Goal: Task Accomplishment & Management: Use online tool/utility

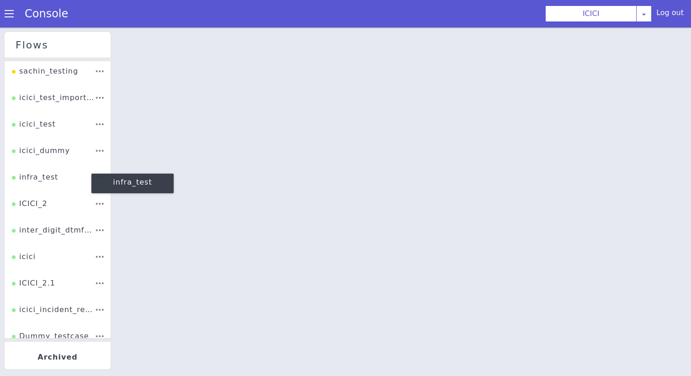
click at [33, 198] on div "ICICI_2" at bounding box center [30, 198] width 36 height 18
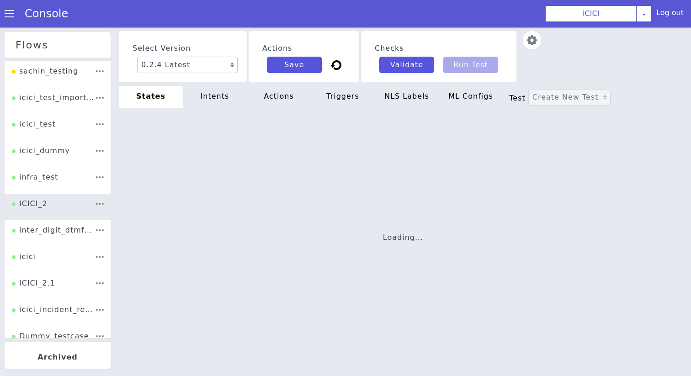
click at [203, 92] on div "intents" at bounding box center [215, 97] width 64 height 22
click at [168, 93] on div "states" at bounding box center [154, 92] width 64 height 24
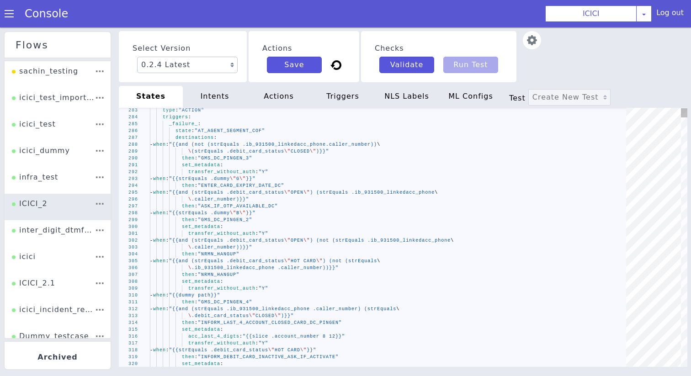
click at [253, 229] on div "set_metadata :" at bounding box center [390, 230] width 482 height 37
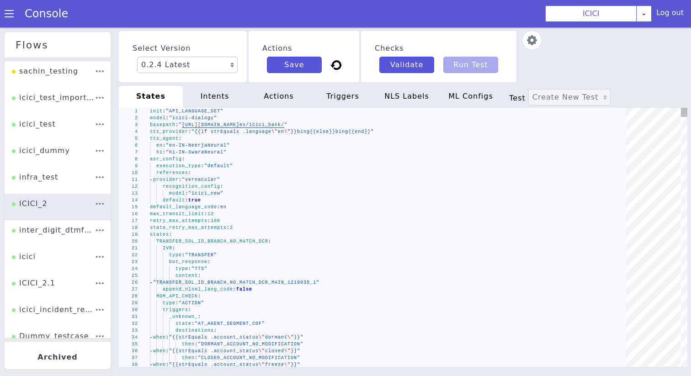
click at [253, 229] on div "state_retry_max_attempts : 2" at bounding box center [386, 236] width 474 height 103
type textarea "- provider: "vernacular" recognition_config: model: "icici_new" default: true d…"
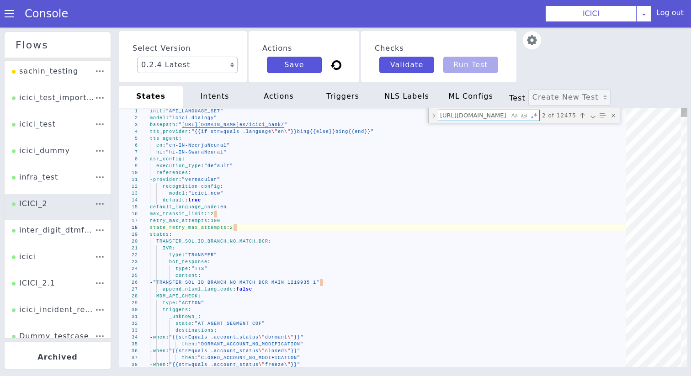
scroll to position [0, 740]
type textarea "d"
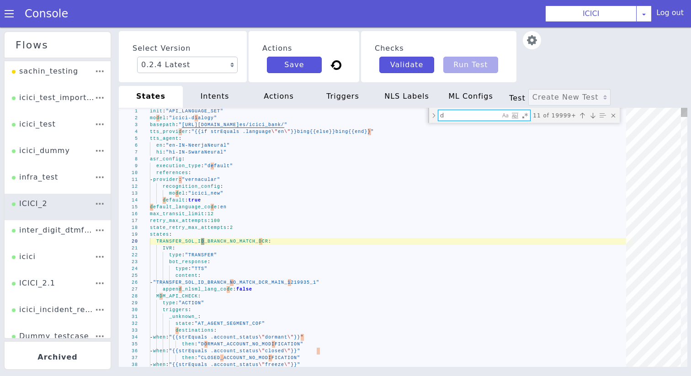
type textarea "then: "DORMANT_ACCOUNT_NO_MODIFICATION" - when: "{{strEquals .account_status \"…"
type textarea "dat"
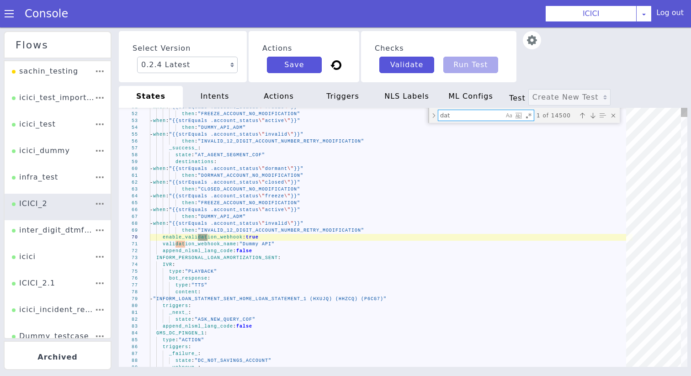
type textarea "set_metadata: transfer_without_auth: "Y" - when: "{{strEquals .dummy \"G\"}}" t…"
type textarea "date"
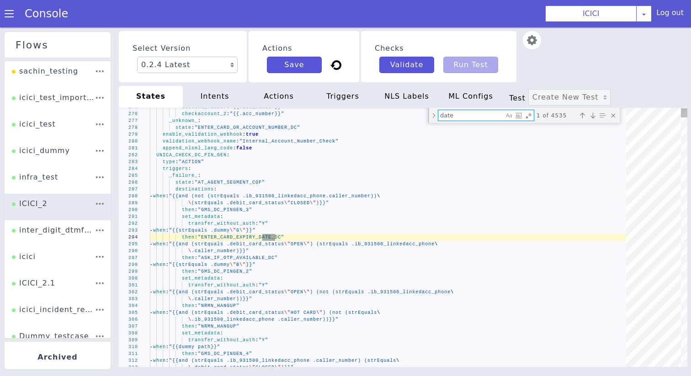
type textarea "_unknown_: state: "CONFIRM_STATEMENT_SPECIFIC_PERIOD_DATES_BBS" _success_: stat…"
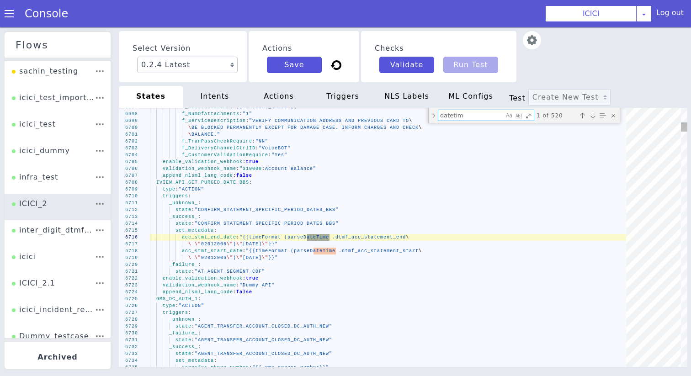
type textarea "datetim"
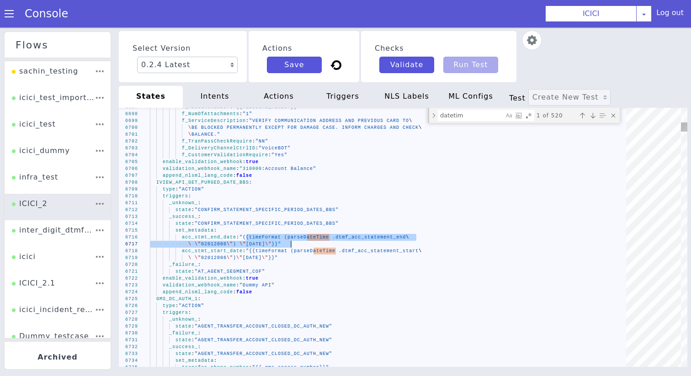
drag, startPoint x: 246, startPoint y: 239, endPoint x: 290, endPoint y: 244, distance: 44.6
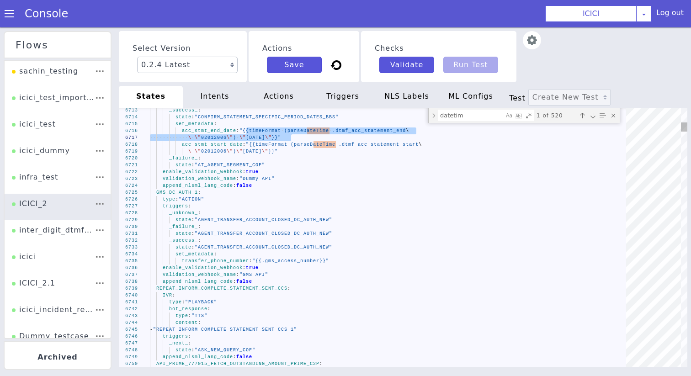
click at [489, 116] on textarea "datetim" at bounding box center [476, 123] width 66 height 15
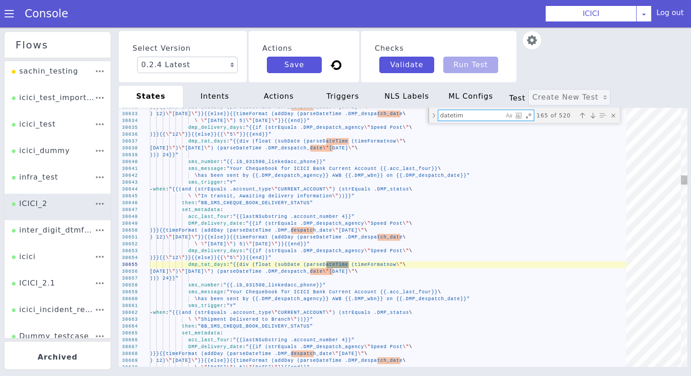
type textarea "sms_trigger: "Y" - when: "{{(and (strEquals .account_type \"CURRENT_ACCOUNT\") …"
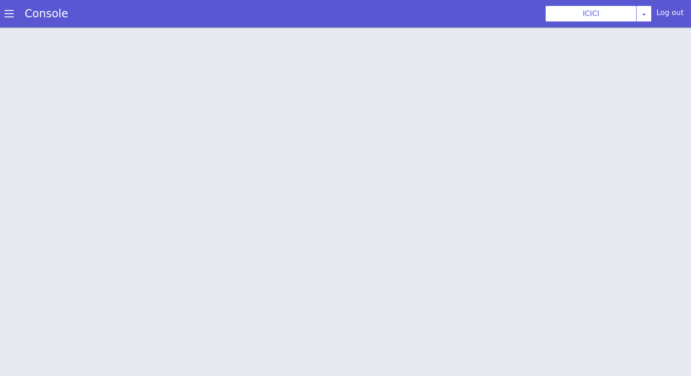
scroll to position [3, 0]
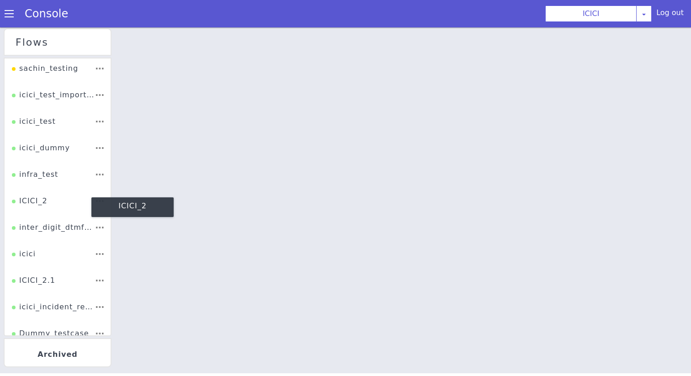
click at [29, 202] on div "ICICI_2" at bounding box center [30, 204] width 36 height 17
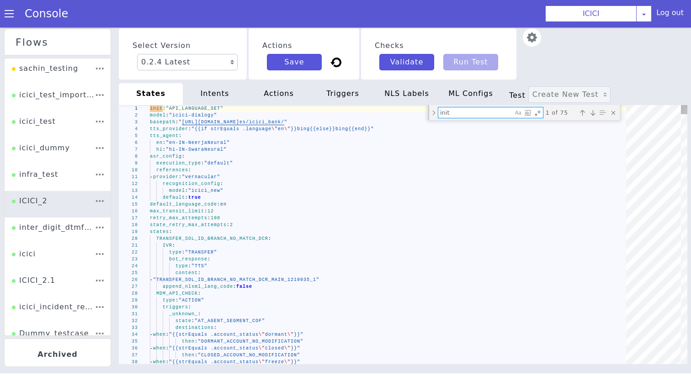
type textarea "c"
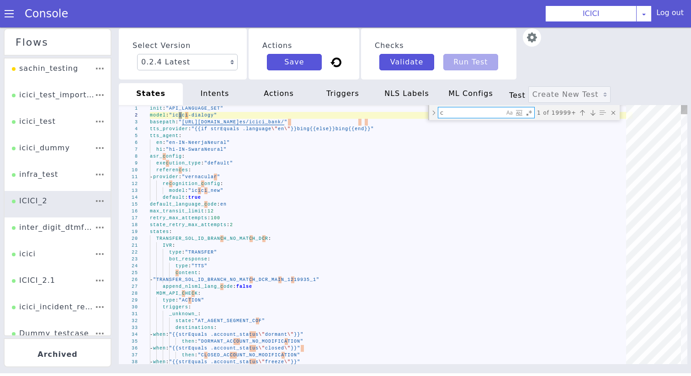
type textarea "- provider: "vernacular" recognition_config: model: "icici_new" default: true d…"
type textarea "ch"
type textarea "IVR: type: "TRANSFER" bot_response: type: "TTS" content: - "TRANSFER_SOL_ID_BRA…"
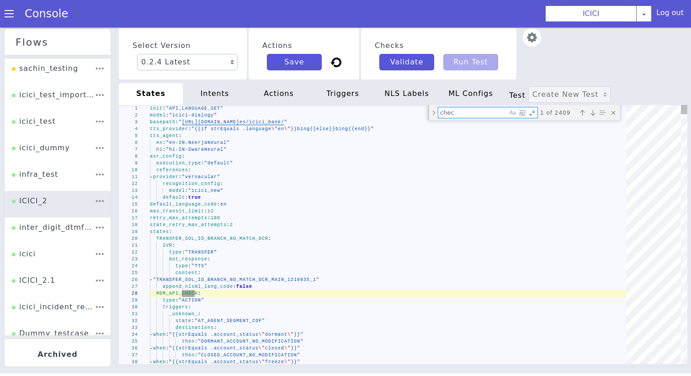
type textarea "check"
type textarea "set_metadata: acc_last_four: "{{slice .account_number 9 12}}" - when: "{{strEqu…"
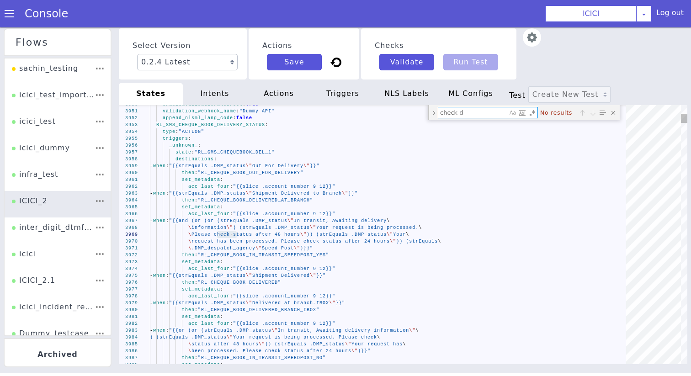
type textarea "check"
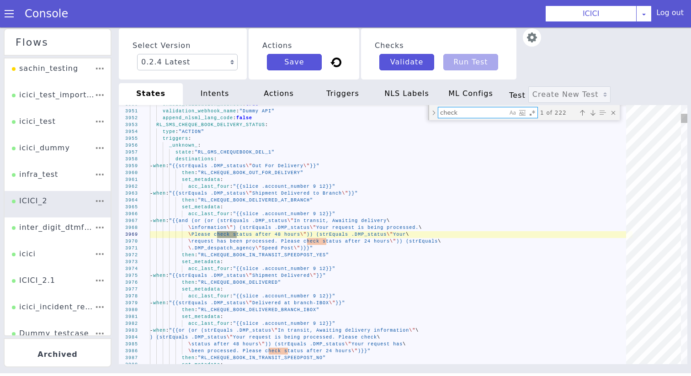
type textarea "IVR: type: "TRANSFER" bot_response: type: "TTS" content: - "TRANSFER_SOL_ID_BRA…"
type textarea "check"
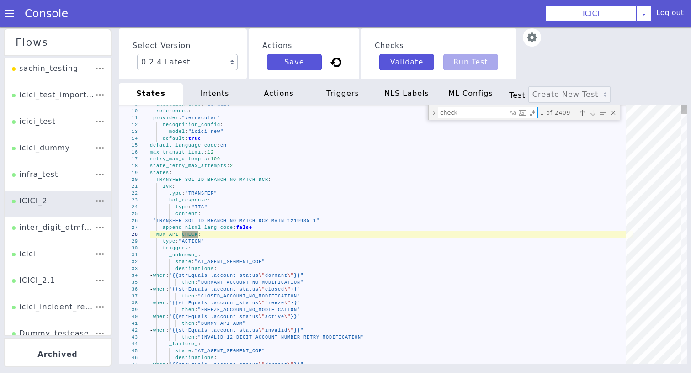
type textarea "f_TranPassCheckRequire: "NN" f_DeliveryChannelCtrlID: "VoiceBot" f_CustomerVali…"
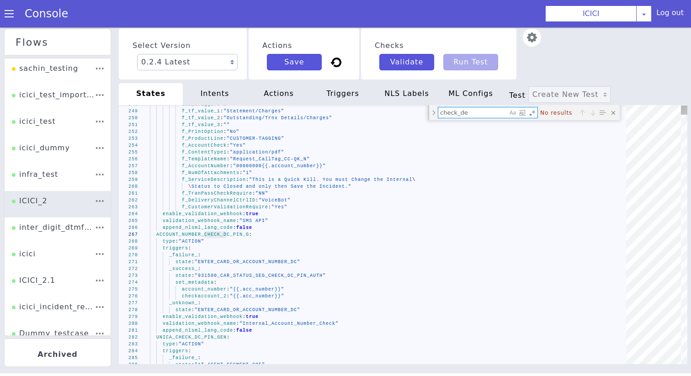
type textarea "check_d"
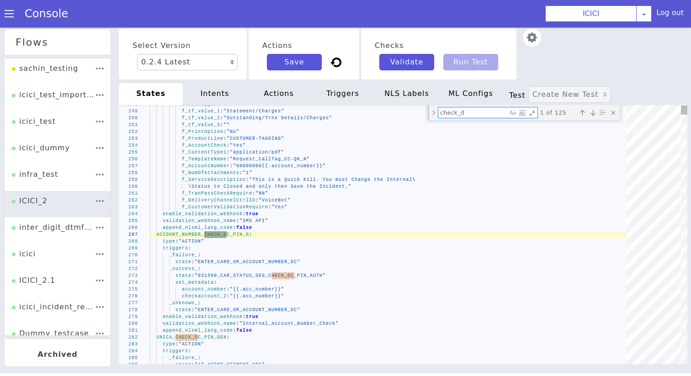
type textarea "state: "TRANSACTION_SUCCESSFUL_REPEAT_UPITS" _success_: state: "TRANSACTION_SUC…"
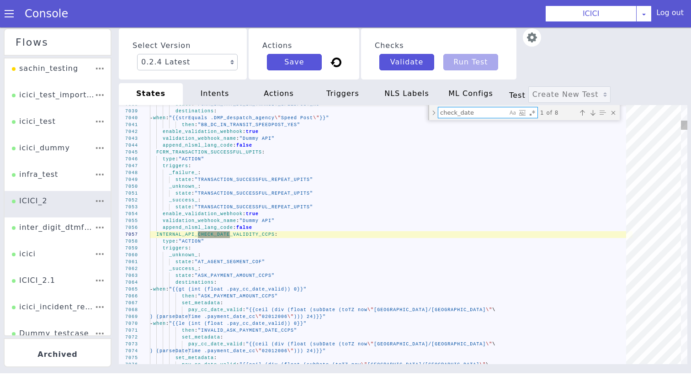
type textarea "check_date_"
type textarea "\ .difference_date_2 \"20060102\") (parseDateTime .difference_date_1 \"\ 200601…"
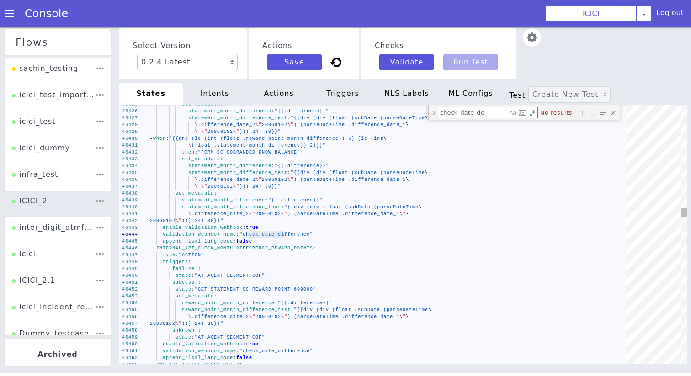
type textarea "check_date_de"
click at [282, 234] on span ""check_date_difference"" at bounding box center [277, 234] width 74 height 5
click at [469, 114] on textarea "check_date_de" at bounding box center [472, 112] width 69 height 11
paste textarea "ifferenc"
type textarea "validation_webhook_name: "check_date_difference" append_nlsml_lang_code: false …"
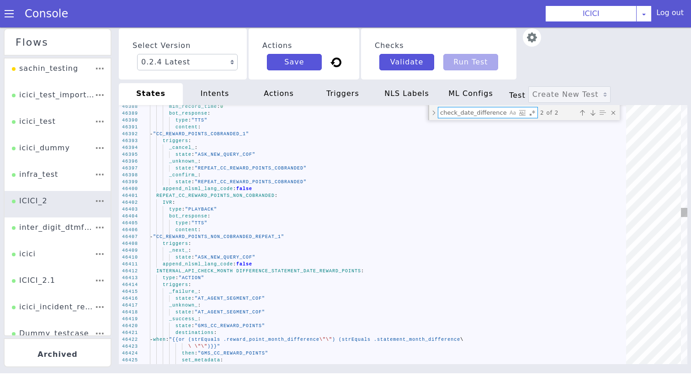
type textarea "check_date_difference"
type textarea "append_nlsml_lang_code: false INTERNAL_API_CHECK_MONTH DIFFERENCE_STATEMENT_DAT…"
click at [228, 271] on span "INTERNAL_API_CHECK_MONTH DIFFERENCE_STATEMENT_DATE" at bounding box center [236, 271] width 160 height 5
click at [291, 271] on span "DIFFERENCE_STATEMENT_DATE_REWARD_POINTS" at bounding box center [298, 271] width 125 height 5
click at [288, 272] on span "DIFFERENCE_STATEMENT_DATE_REWARD_POINTS" at bounding box center [298, 271] width 125 height 5
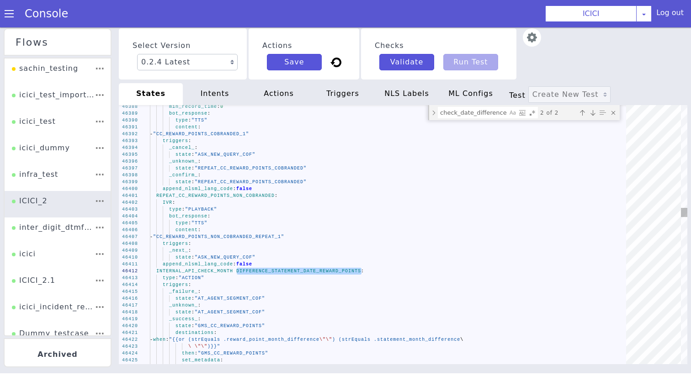
click at [348, 272] on span "_REWARD_POINTS" at bounding box center [338, 271] width 45 height 5
click at [358, 271] on span "_REWARD_POINTS" at bounding box center [338, 271] width 45 height 5
